Goal: Check status: Check status

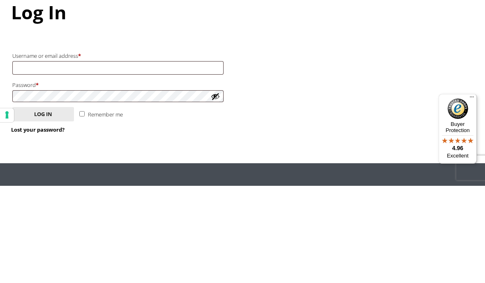
scroll to position [97, 0]
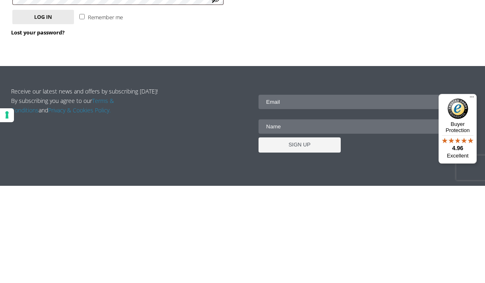
type input "alan.jackson2012@virginmedia.com"
click at [43, 113] on button "Log in" at bounding box center [43, 114] width 62 height 14
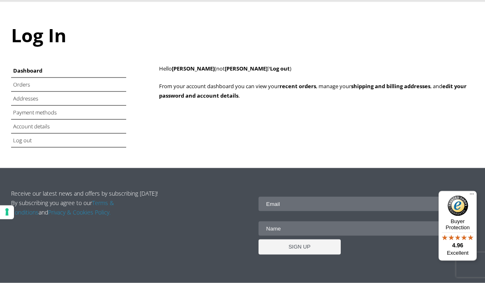
scroll to position [75, 0]
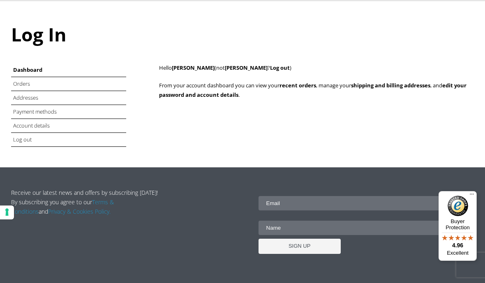
click at [25, 83] on link "Orders" at bounding box center [21, 83] width 17 height 7
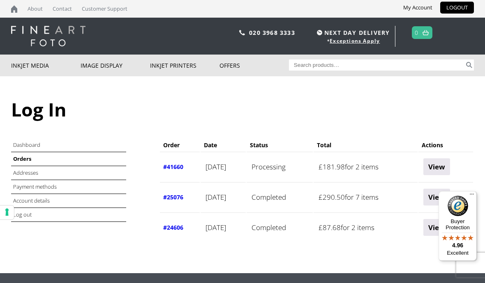
click at [443, 167] on link "View" at bounding box center [436, 166] width 27 height 17
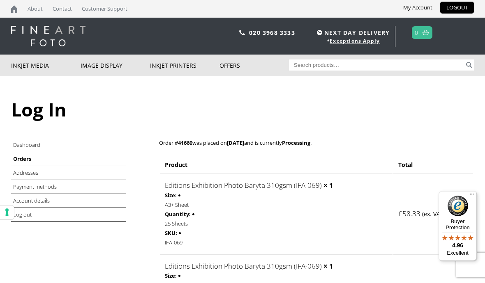
click at [46, 34] on img at bounding box center [48, 36] width 74 height 21
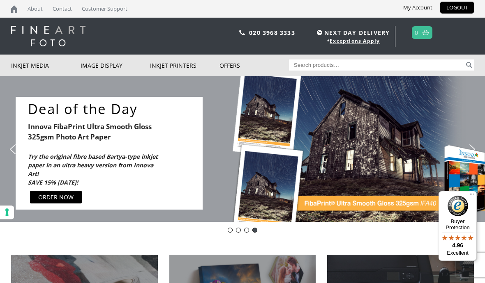
click at [354, 41] on link "Exceptions Apply" at bounding box center [354, 40] width 50 height 7
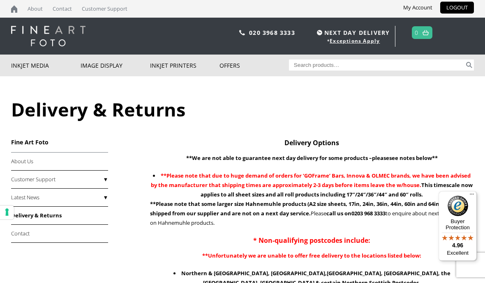
click at [52, 31] on img at bounding box center [48, 36] width 74 height 21
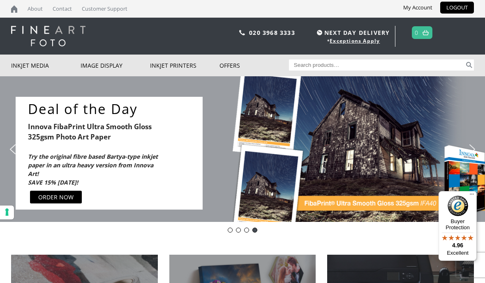
click at [455, 7] on link "LOGOUT" at bounding box center [457, 8] width 34 height 12
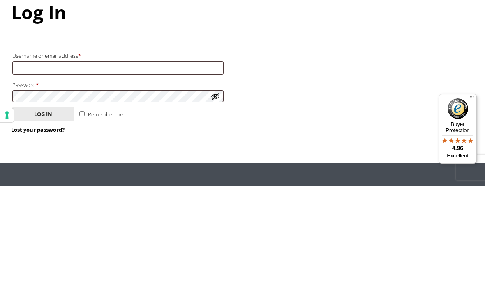
scroll to position [97, 0]
